Goal: Complete application form

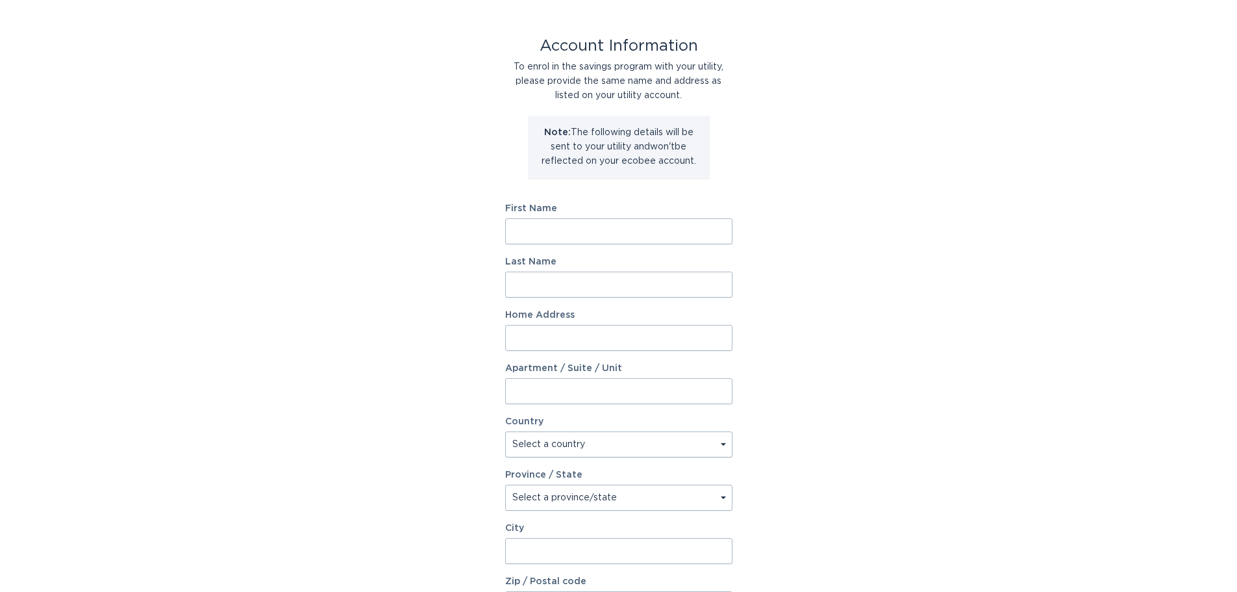
scroll to position [65, 0]
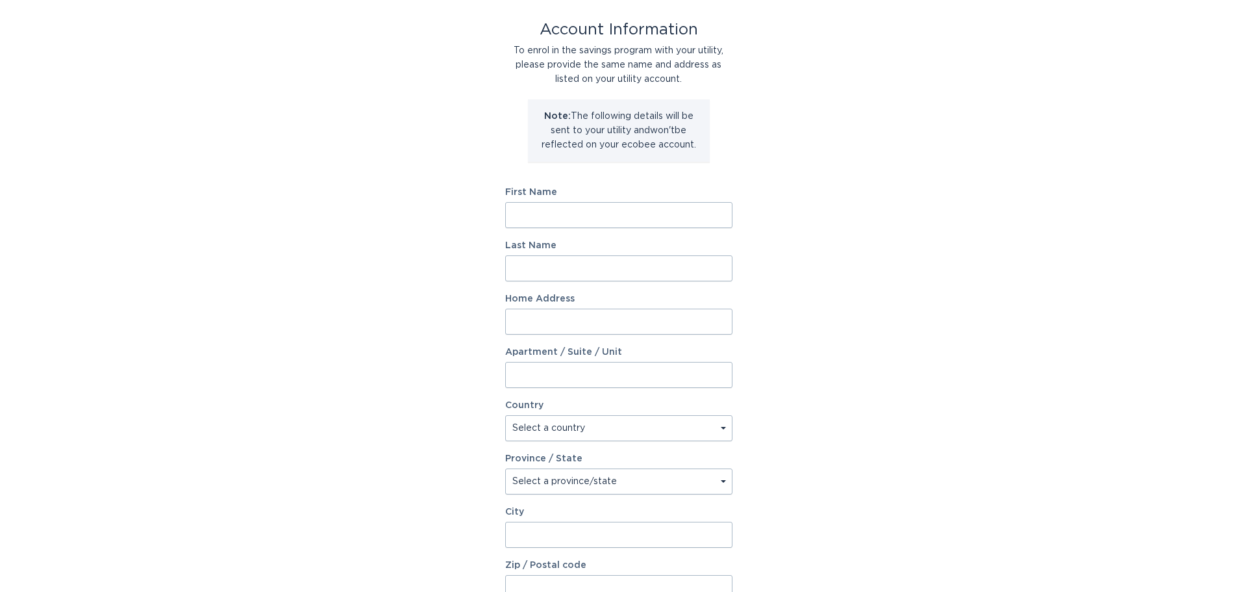
click at [631, 209] on input "First Name" at bounding box center [618, 215] width 227 height 26
type input "[PERSON_NAME]"
type input "104 Overtop Ridge"
select select "US"
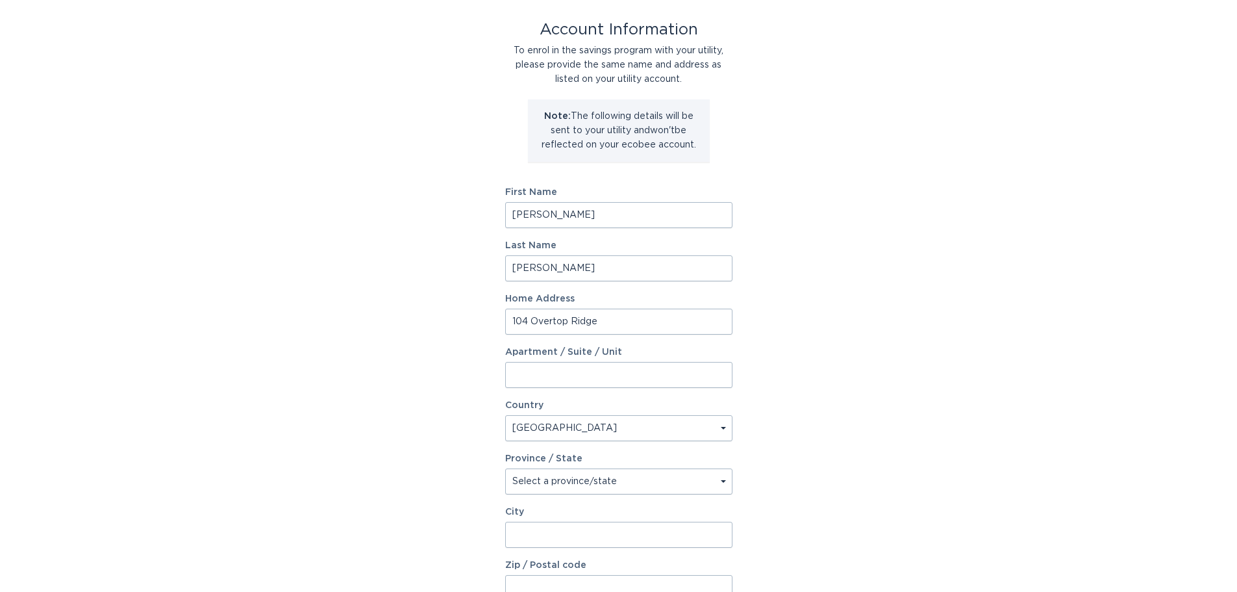
type input "[GEOGRAPHIC_DATA]"
type input "29601"
select select "SC"
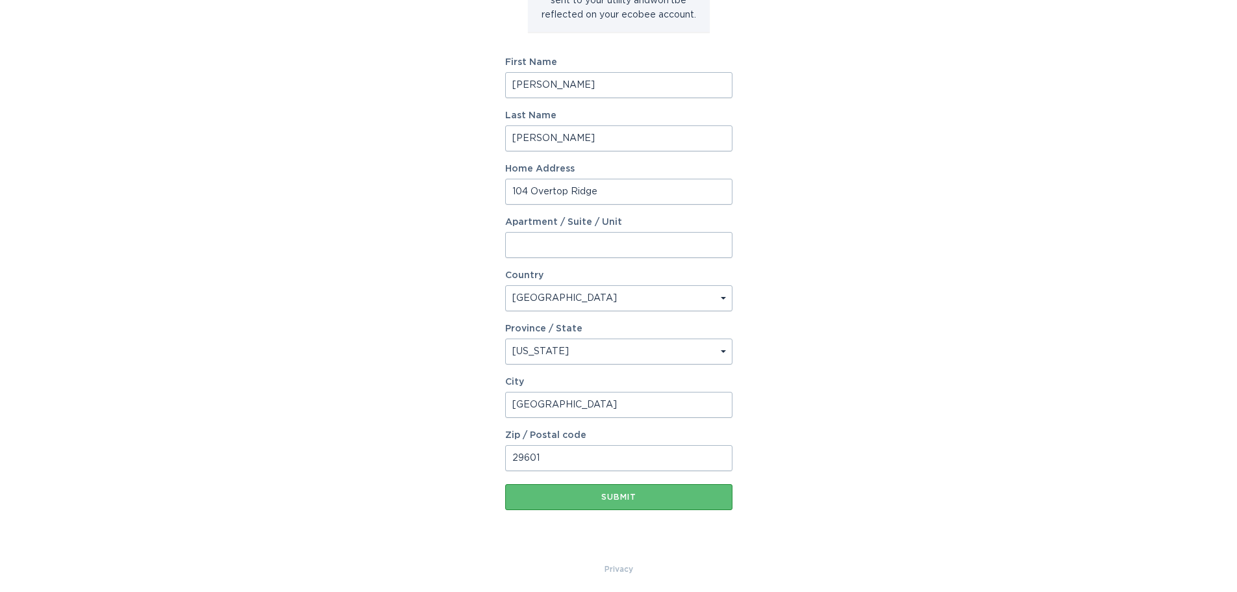
scroll to position [199, 0]
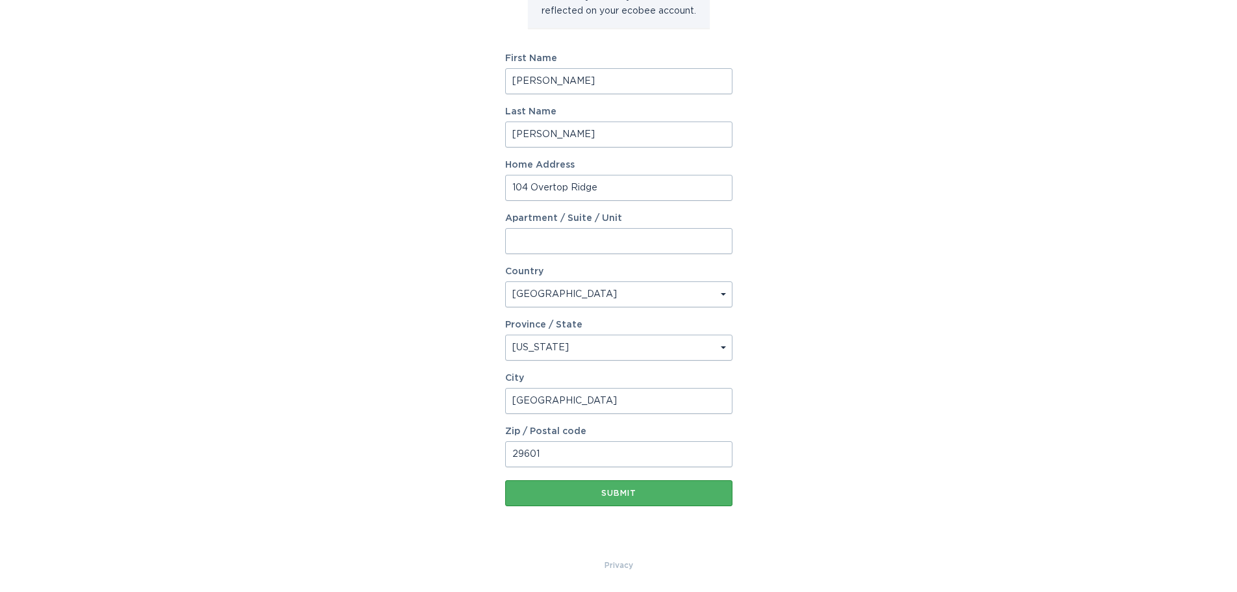
click at [622, 493] on div "Submit" at bounding box center [619, 493] width 214 height 8
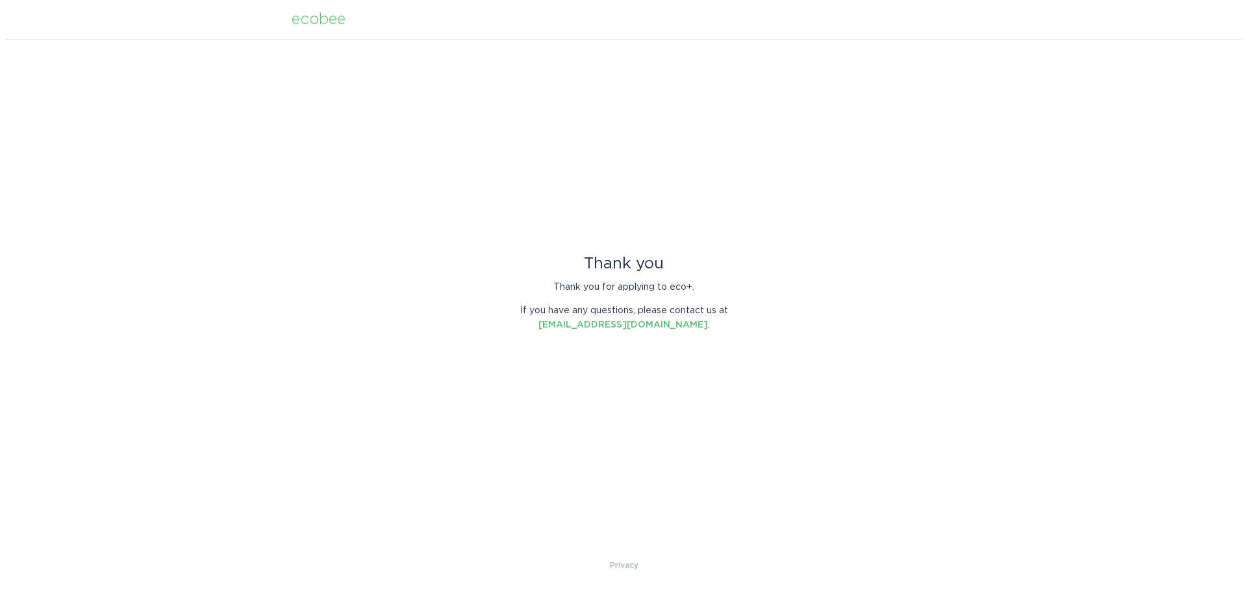
scroll to position [0, 0]
